Goal: Task Accomplishment & Management: Use online tool/utility

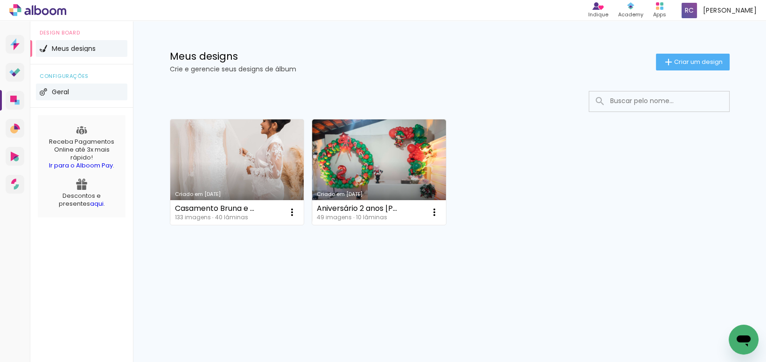
click at [71, 92] on li "Geral" at bounding box center [81, 92] width 91 height 17
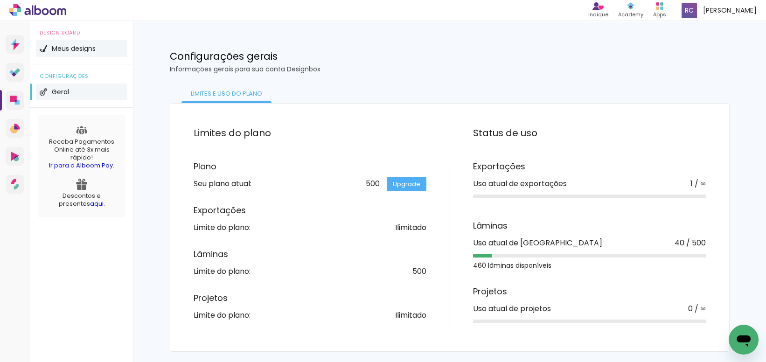
click at [82, 49] on span "Meus designs" at bounding box center [74, 48] width 44 height 7
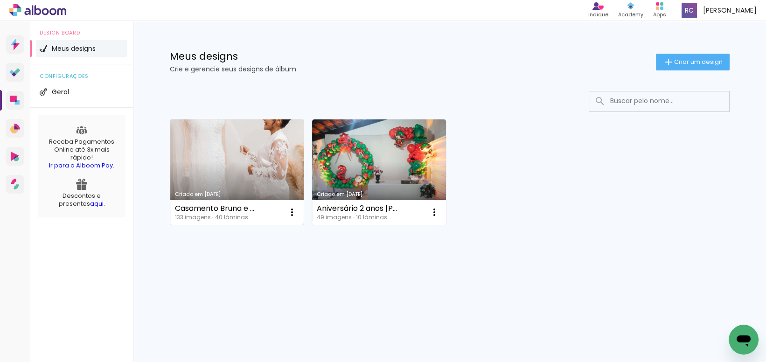
click at [254, 148] on link "Criado em [DATE]" at bounding box center [237, 171] width 134 height 105
